Goal: Information Seeking & Learning: Learn about a topic

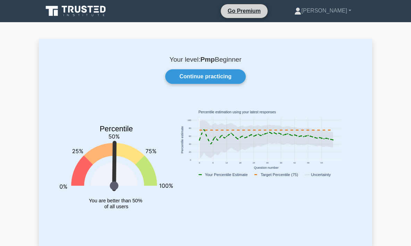
click at [268, 5] on li "Go Premium" at bounding box center [244, 11] width 48 height 15
click at [265, 11] on link "Go Premium" at bounding box center [244, 11] width 41 height 9
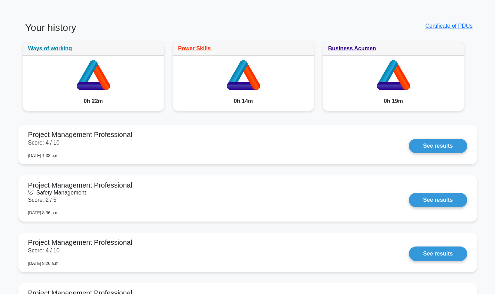
scroll to position [993, 0]
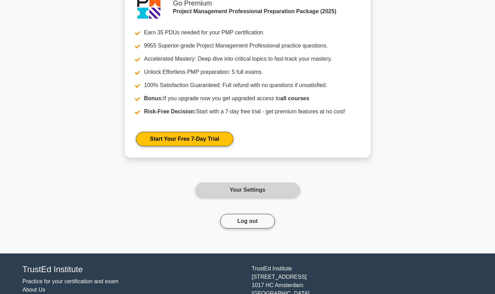
click at [270, 192] on link "Your Settings" at bounding box center [247, 190] width 104 height 15
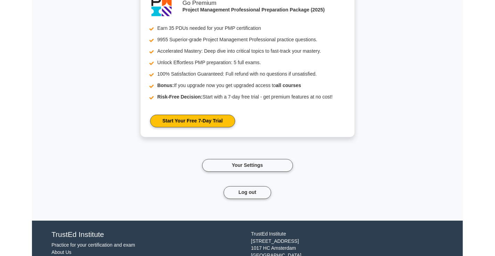
scroll to position [992, 0]
